Goal: Entertainment & Leisure: Browse casually

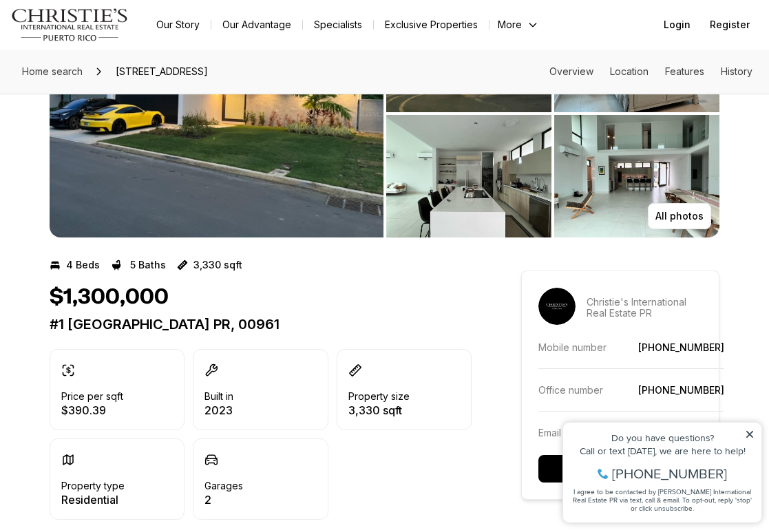
scroll to position [38, 0]
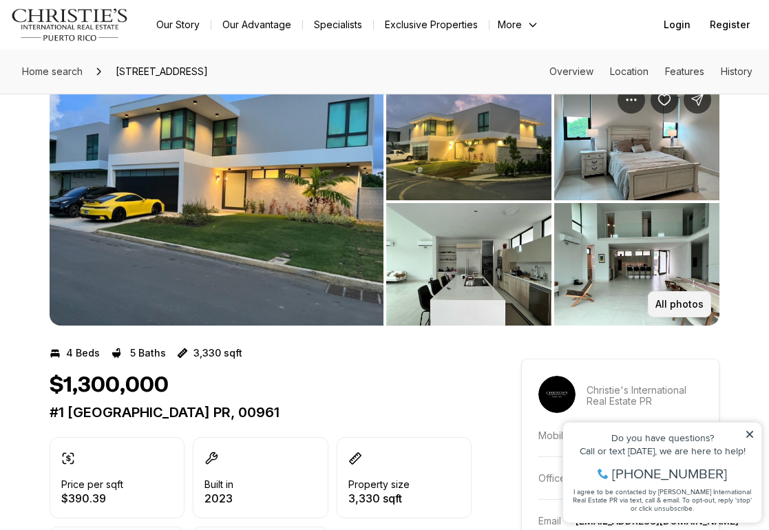
click at [687, 305] on p "All photos" at bounding box center [679, 304] width 48 height 11
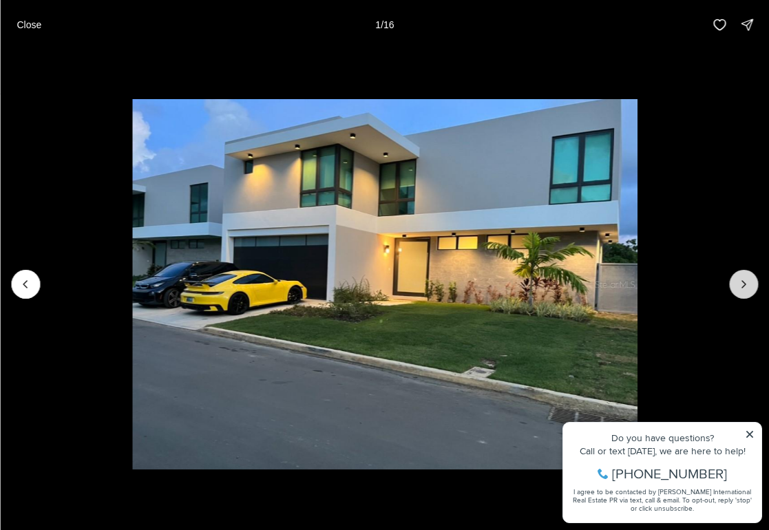
click at [744, 280] on icon "Next slide" at bounding box center [743, 284] width 14 height 14
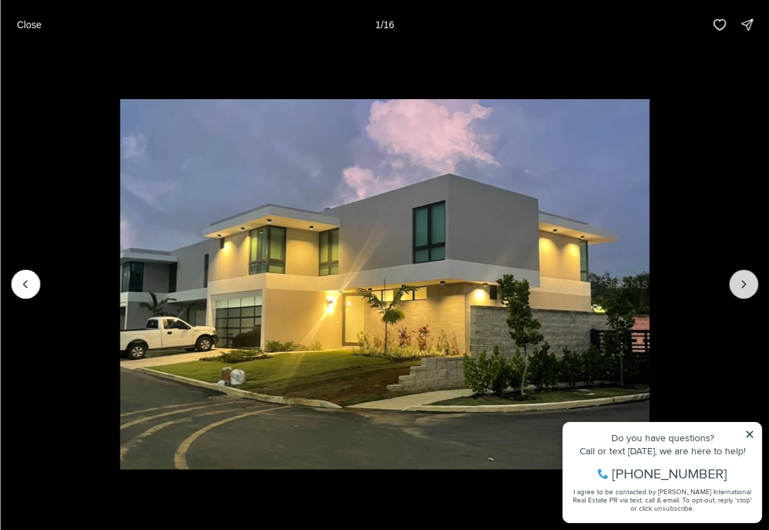
click at [744, 280] on icon "Next slide" at bounding box center [743, 284] width 14 height 14
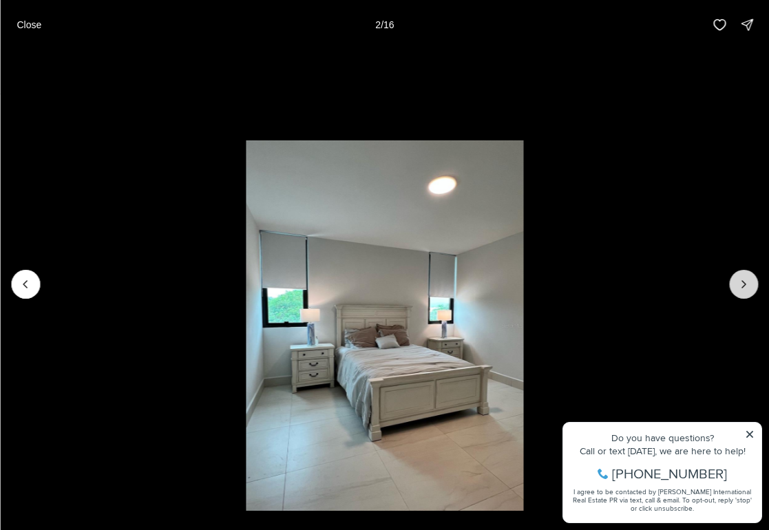
click at [744, 280] on icon "Next slide" at bounding box center [743, 284] width 14 height 14
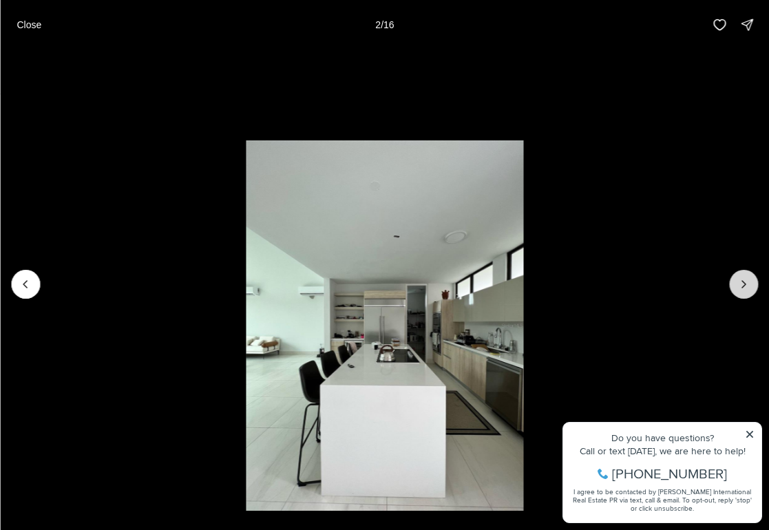
click at [744, 280] on icon "Next slide" at bounding box center [743, 284] width 14 height 14
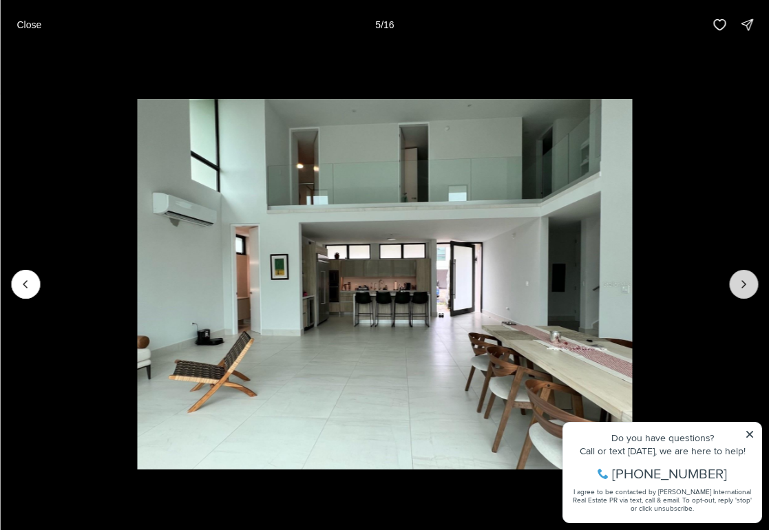
click at [744, 280] on icon "Next slide" at bounding box center [743, 284] width 14 height 14
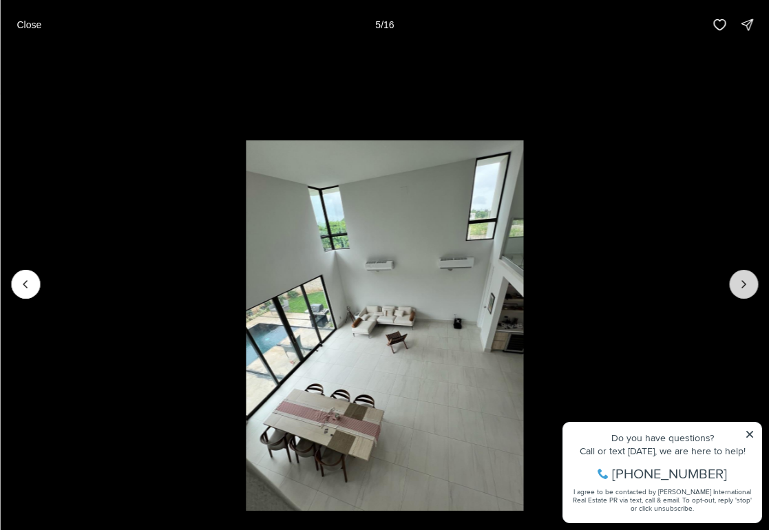
click at [744, 280] on icon "Next slide" at bounding box center [743, 284] width 14 height 14
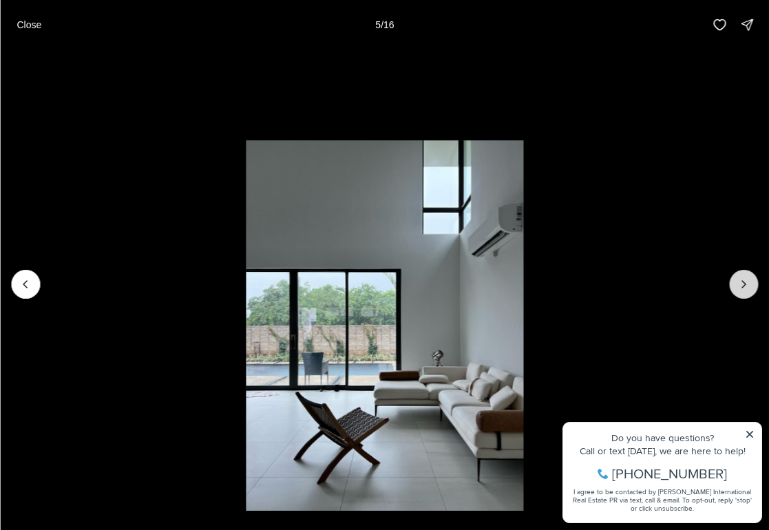
click at [744, 280] on icon "Next slide" at bounding box center [743, 284] width 14 height 14
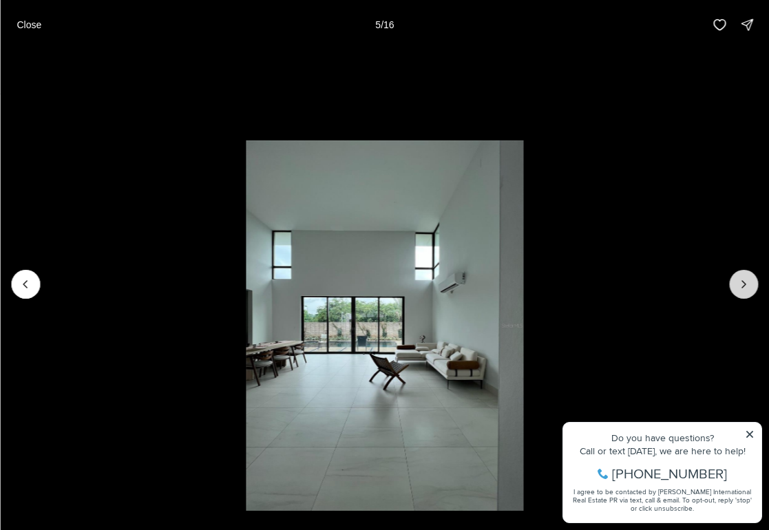
click at [744, 280] on icon "Next slide" at bounding box center [743, 284] width 14 height 14
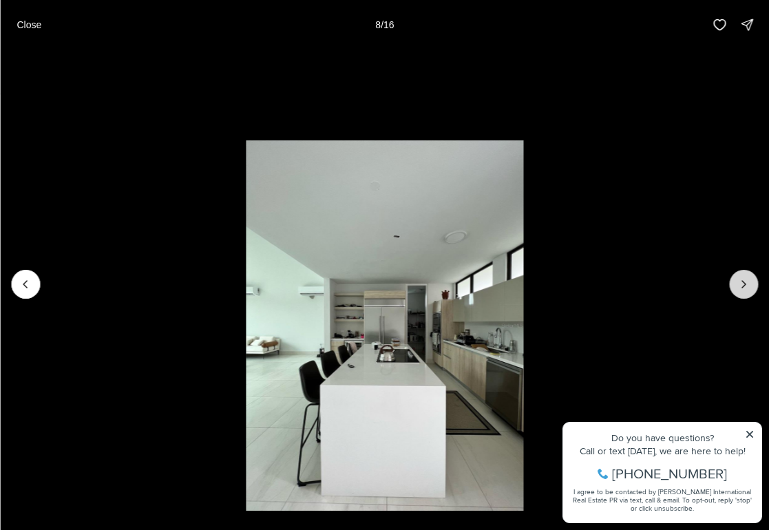
click at [744, 280] on icon "Next slide" at bounding box center [743, 284] width 14 height 14
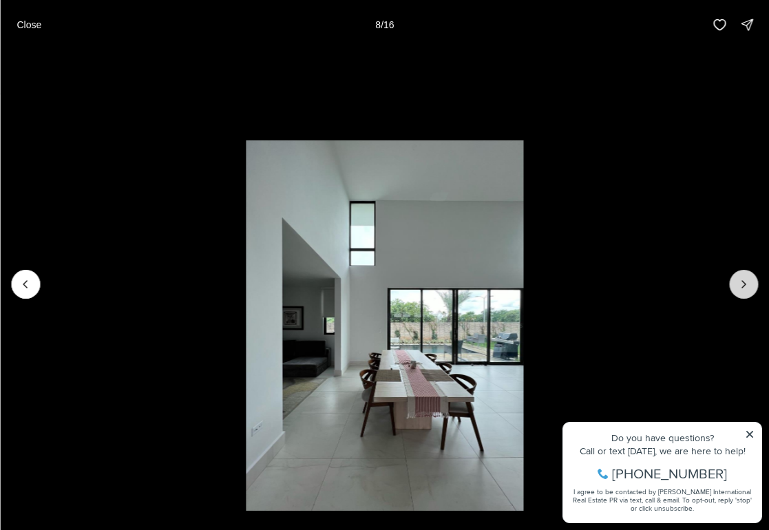
click at [744, 280] on icon "Next slide" at bounding box center [743, 284] width 14 height 14
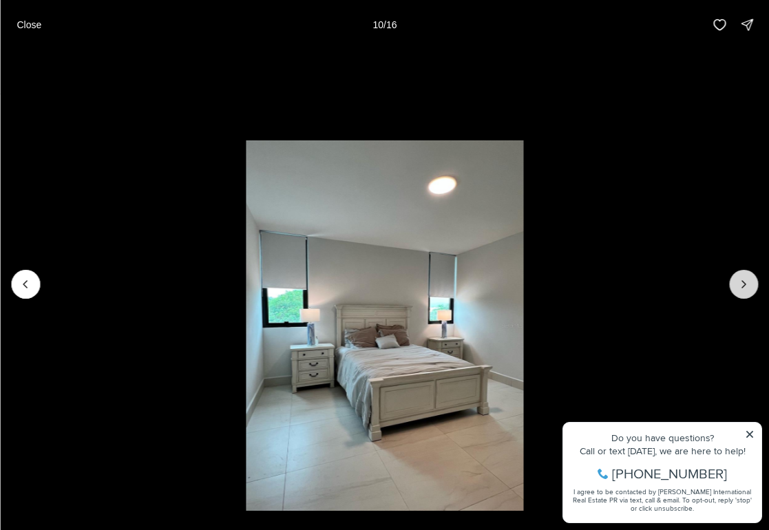
click at [744, 280] on icon "Next slide" at bounding box center [743, 284] width 14 height 14
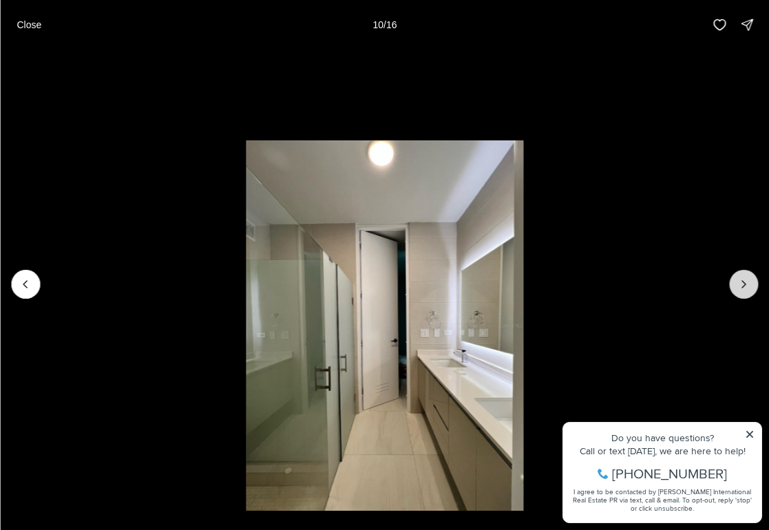
click at [744, 280] on icon "Next slide" at bounding box center [743, 284] width 14 height 14
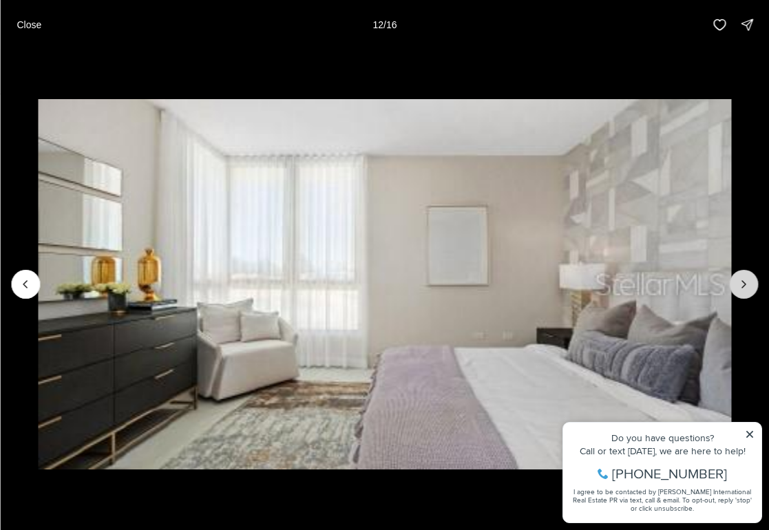
click at [744, 280] on icon "Next slide" at bounding box center [743, 284] width 14 height 14
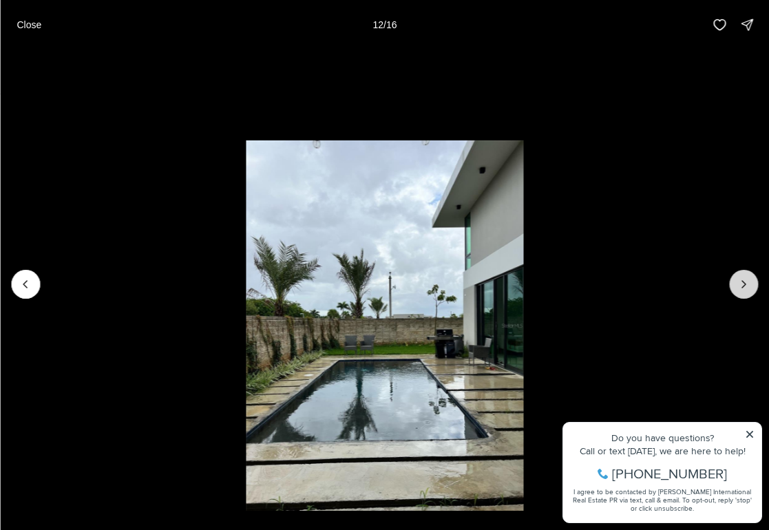
click at [744, 280] on icon "Next slide" at bounding box center [743, 284] width 14 height 14
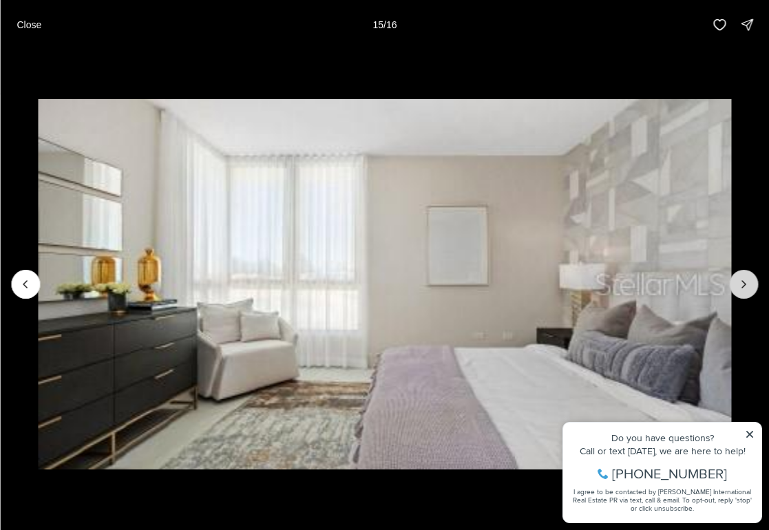
click at [749, 282] on icon "Next slide" at bounding box center [743, 284] width 14 height 14
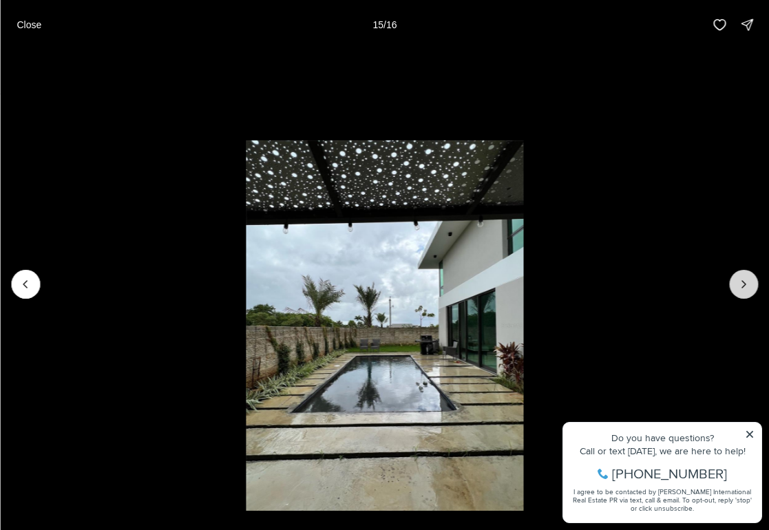
click at [749, 282] on div at bounding box center [743, 284] width 29 height 29
click at [742, 286] on div at bounding box center [743, 284] width 29 height 29
